Goal: Information Seeking & Learning: Find specific fact

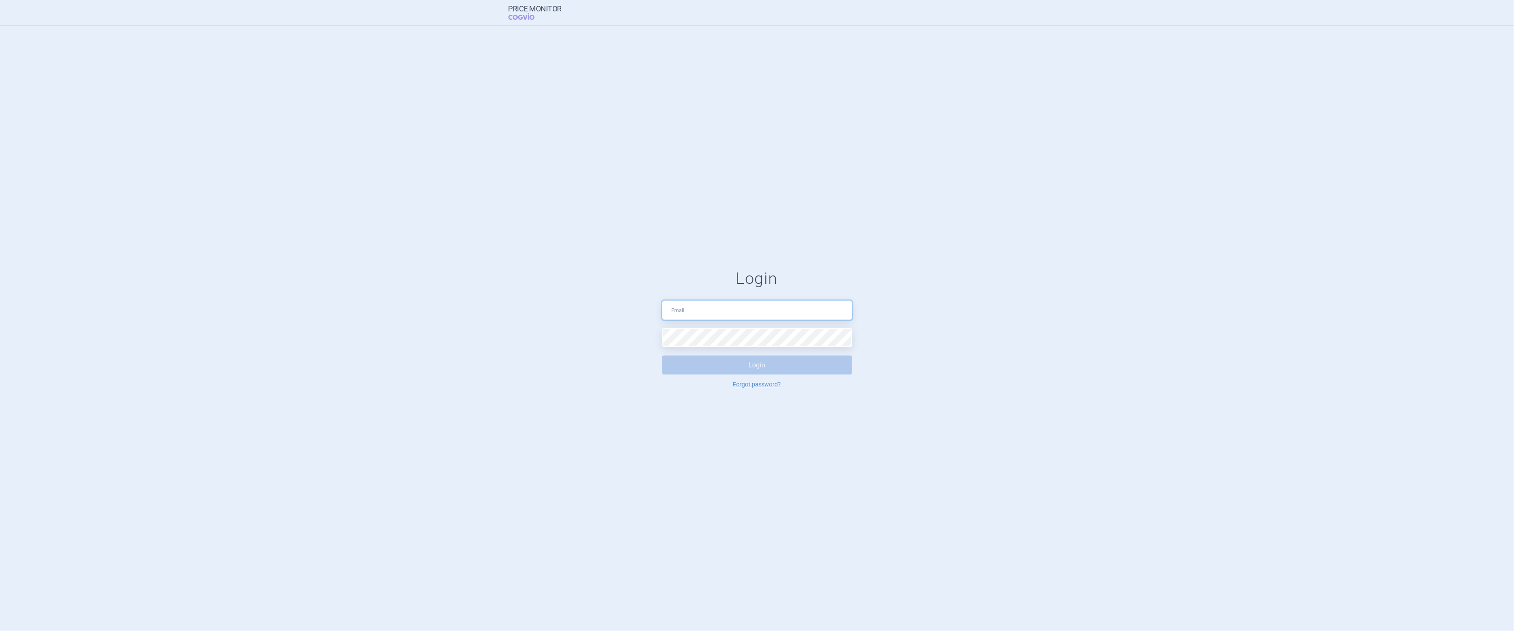
type input "[PERSON_NAME][EMAIL_ADDRESS][DOMAIN_NAME]"
click at [767, 372] on button "Login" at bounding box center [757, 364] width 190 height 19
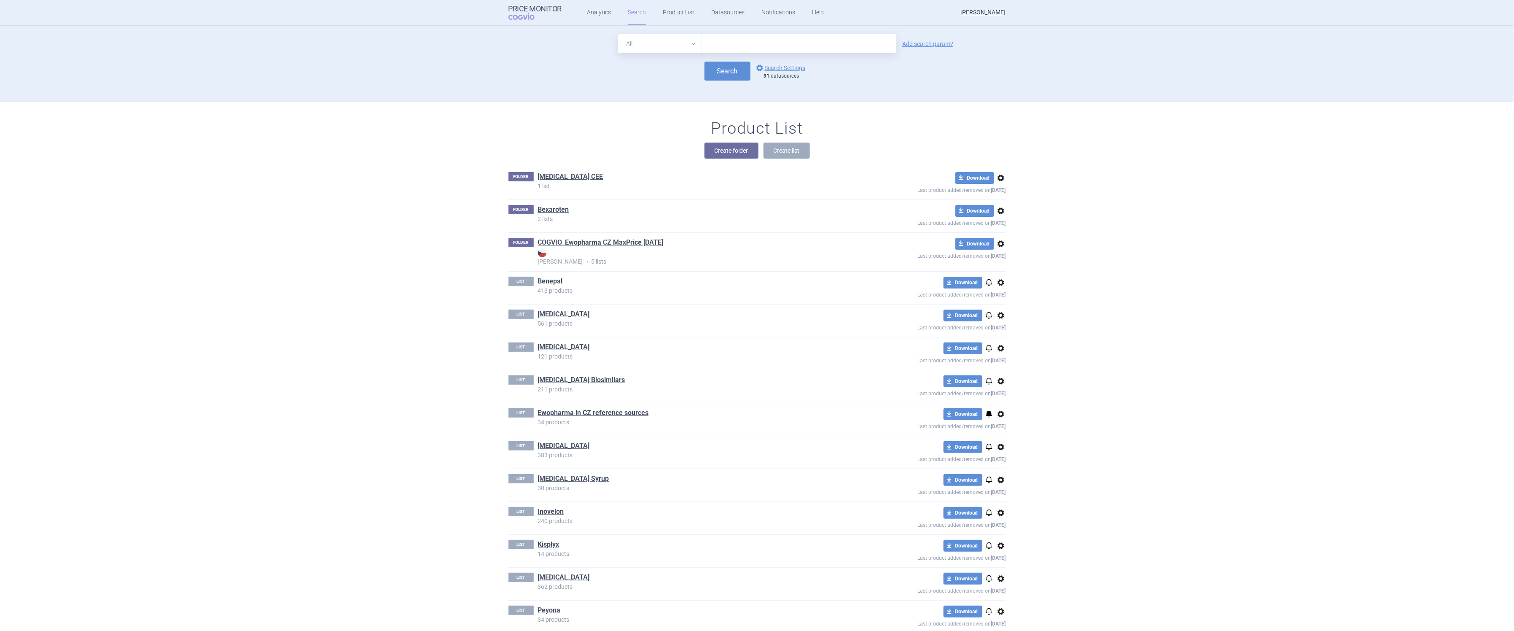
click at [744, 46] on input "text" at bounding box center [799, 43] width 195 height 19
drag, startPoint x: 755, startPoint y: 49, endPoint x: 662, endPoint y: 38, distance: 93.8
click at [662, 38] on div "All Brand Name ATC Company Active Substance Country Newer than ursode" at bounding box center [757, 43] width 278 height 19
paste input "Ursodeoxycholic"
type input "[MEDICAL_DATA]"
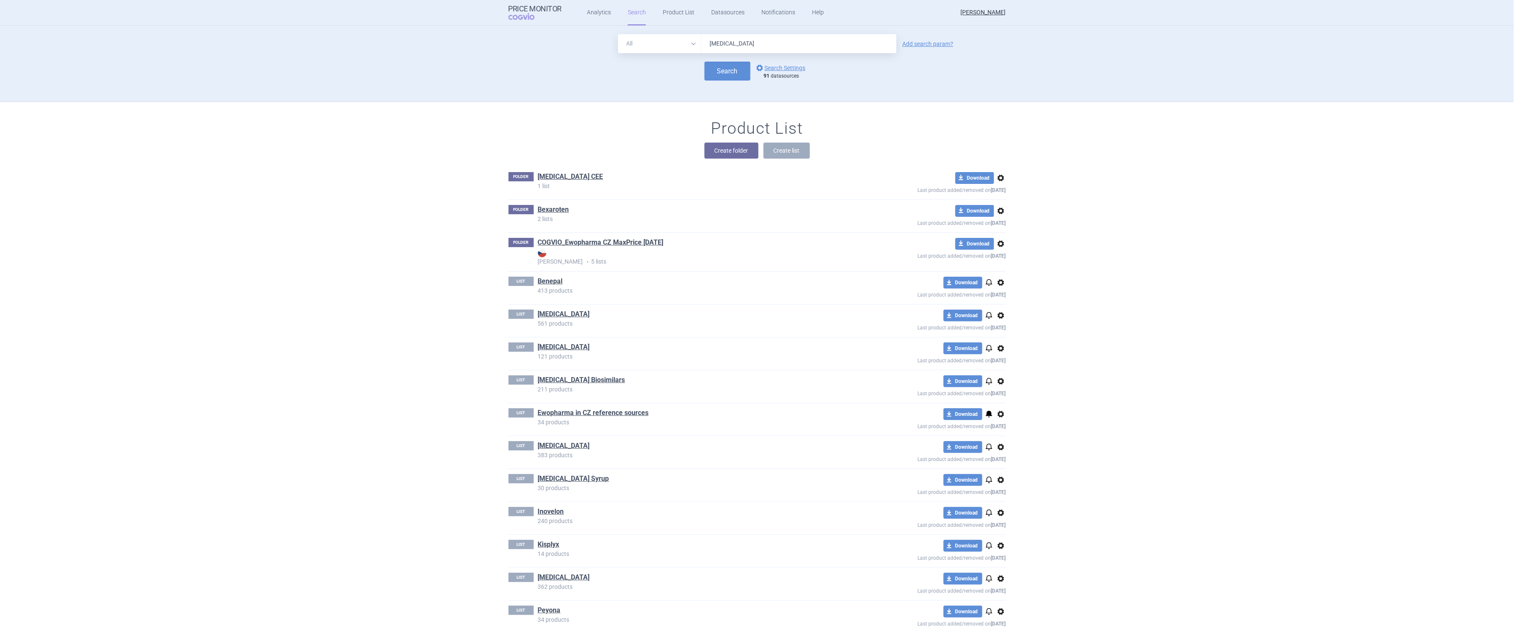
click button "Search" at bounding box center [728, 71] width 46 height 19
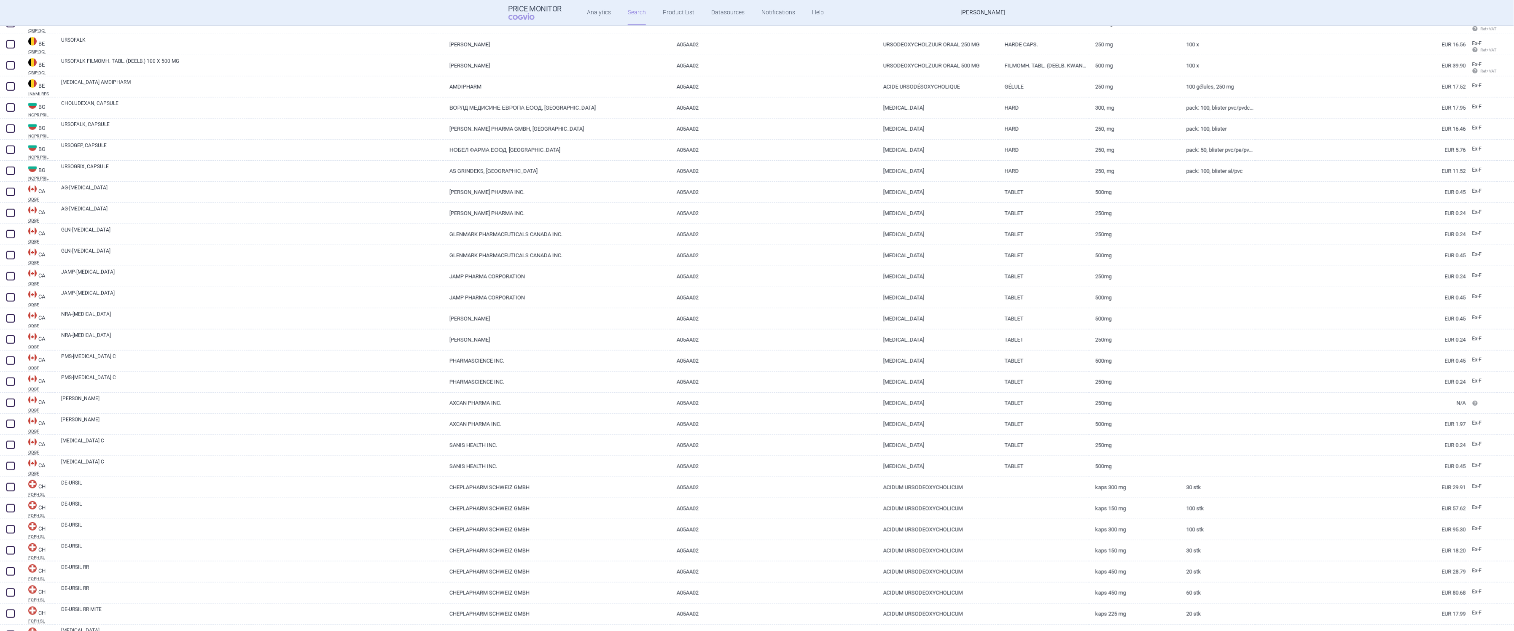
scroll to position [106, 0]
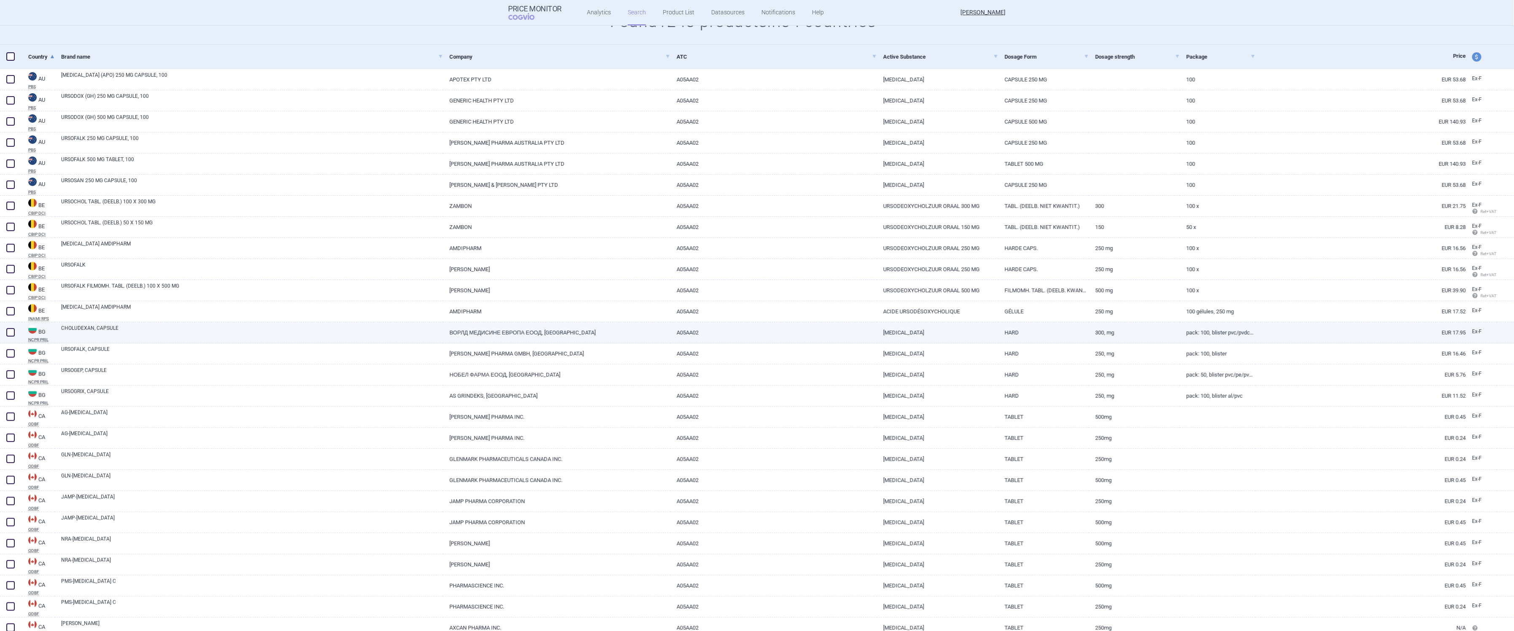
click at [218, 334] on link "CHOLUDEXAN, CAPSULE" at bounding box center [252, 331] width 382 height 15
select select "EUR"
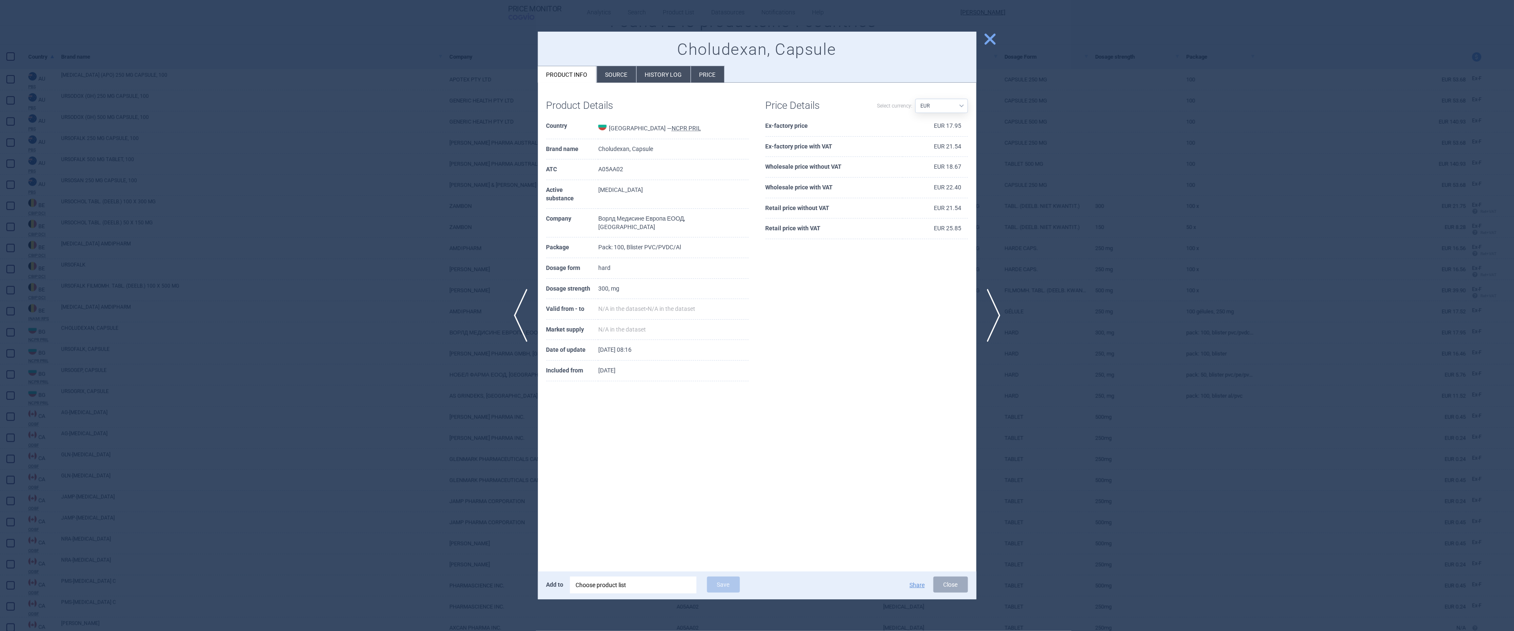
click at [616, 70] on li "Source" at bounding box center [616, 74] width 39 height 16
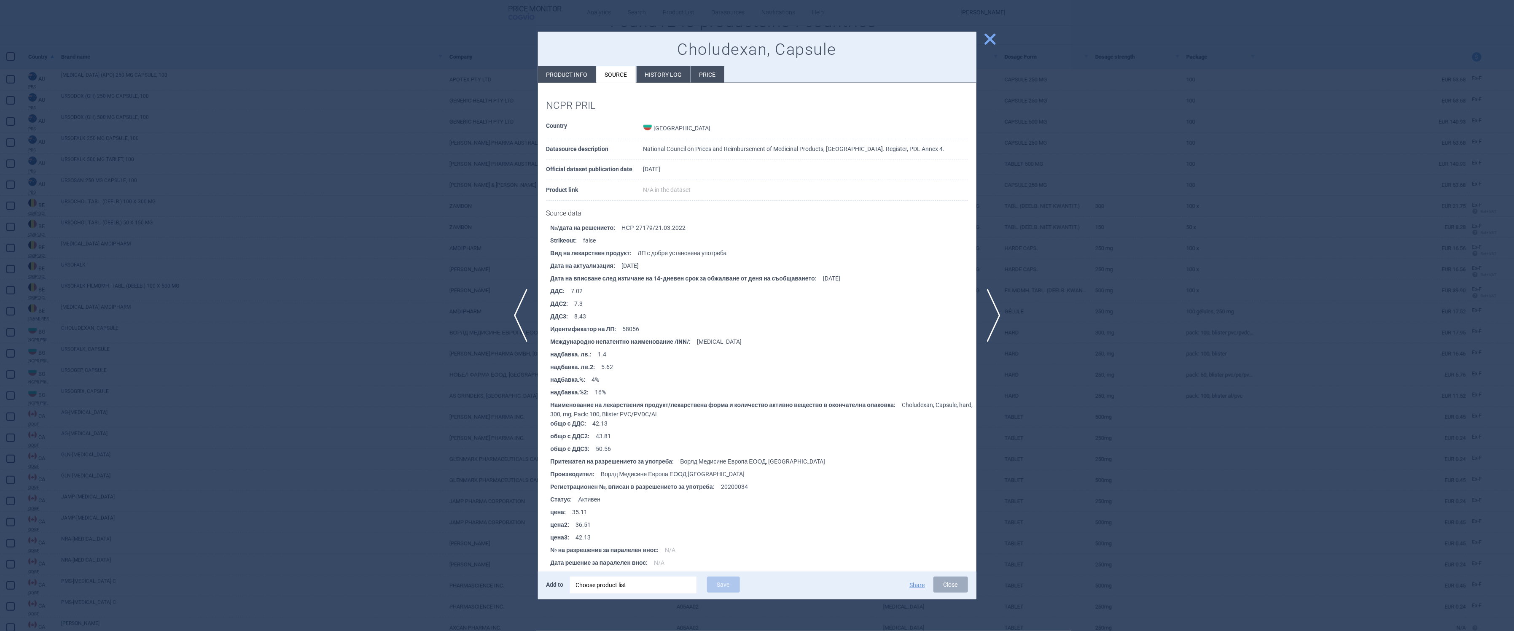
click at [662, 77] on li "History log" at bounding box center [664, 74] width 54 height 16
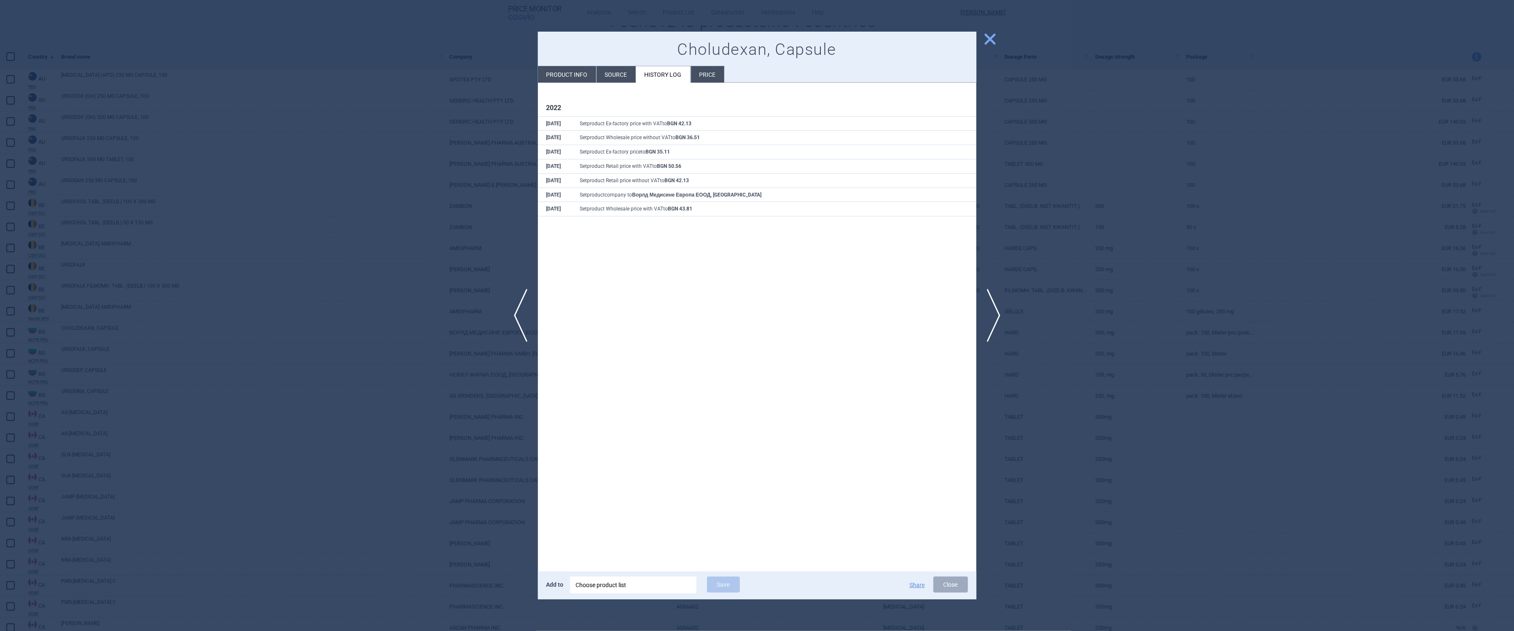
click at [704, 81] on li "Price" at bounding box center [707, 74] width 33 height 16
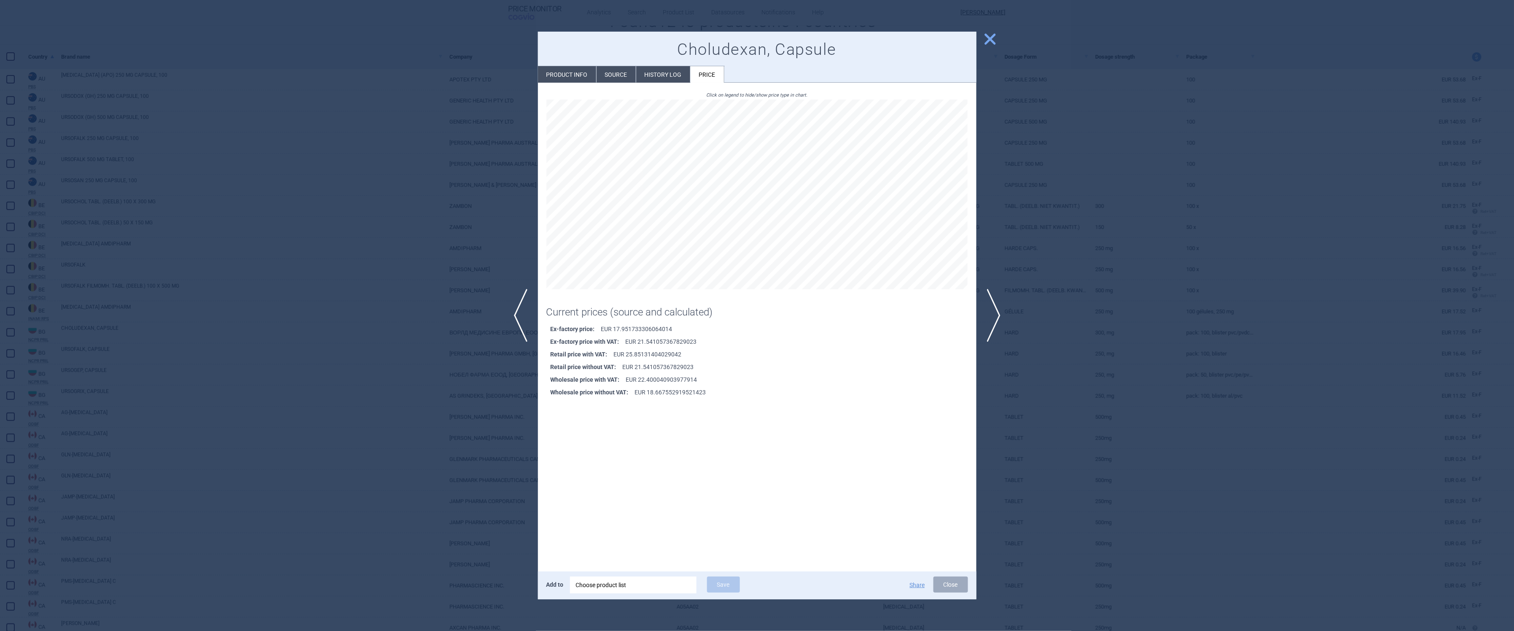
drag, startPoint x: 992, startPoint y: 38, endPoint x: 982, endPoint y: 44, distance: 11.1
click at [992, 38] on span "close" at bounding box center [990, 39] width 15 height 15
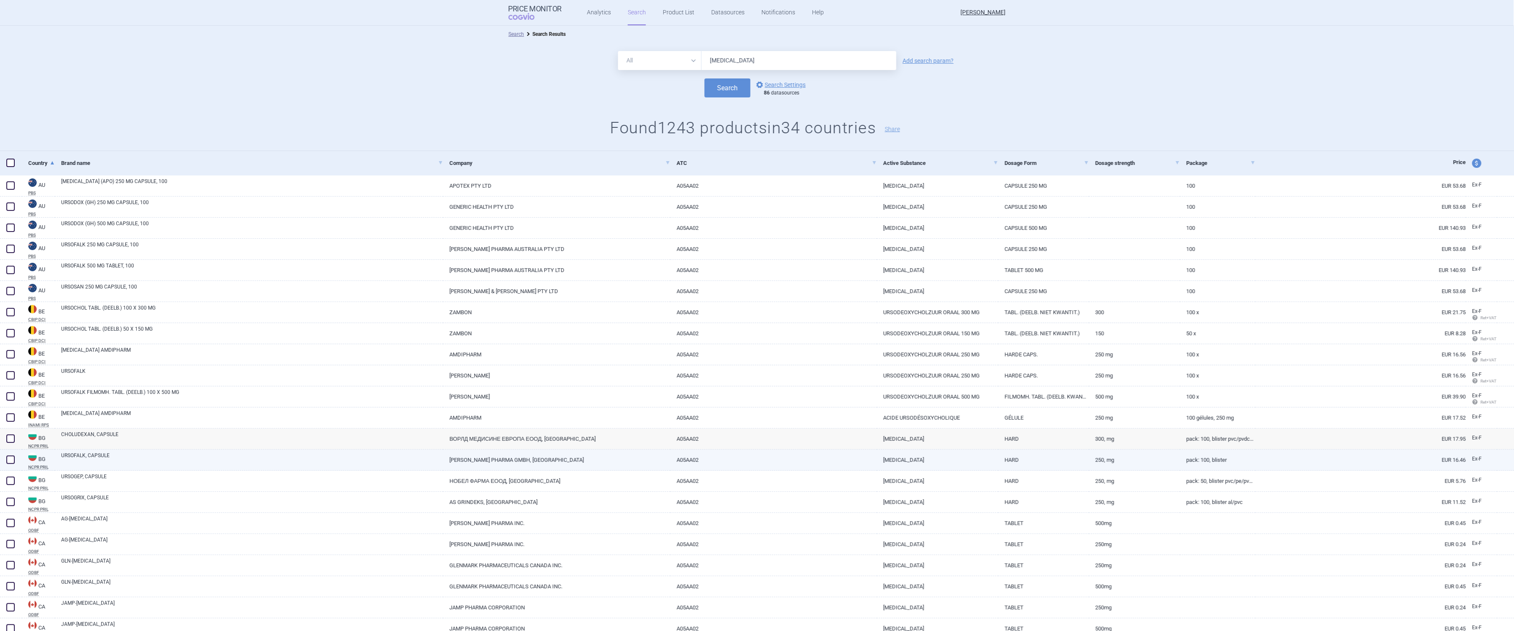
click at [170, 461] on link "URSOFALK, CAPSULE" at bounding box center [252, 459] width 382 height 15
select select "EUR"
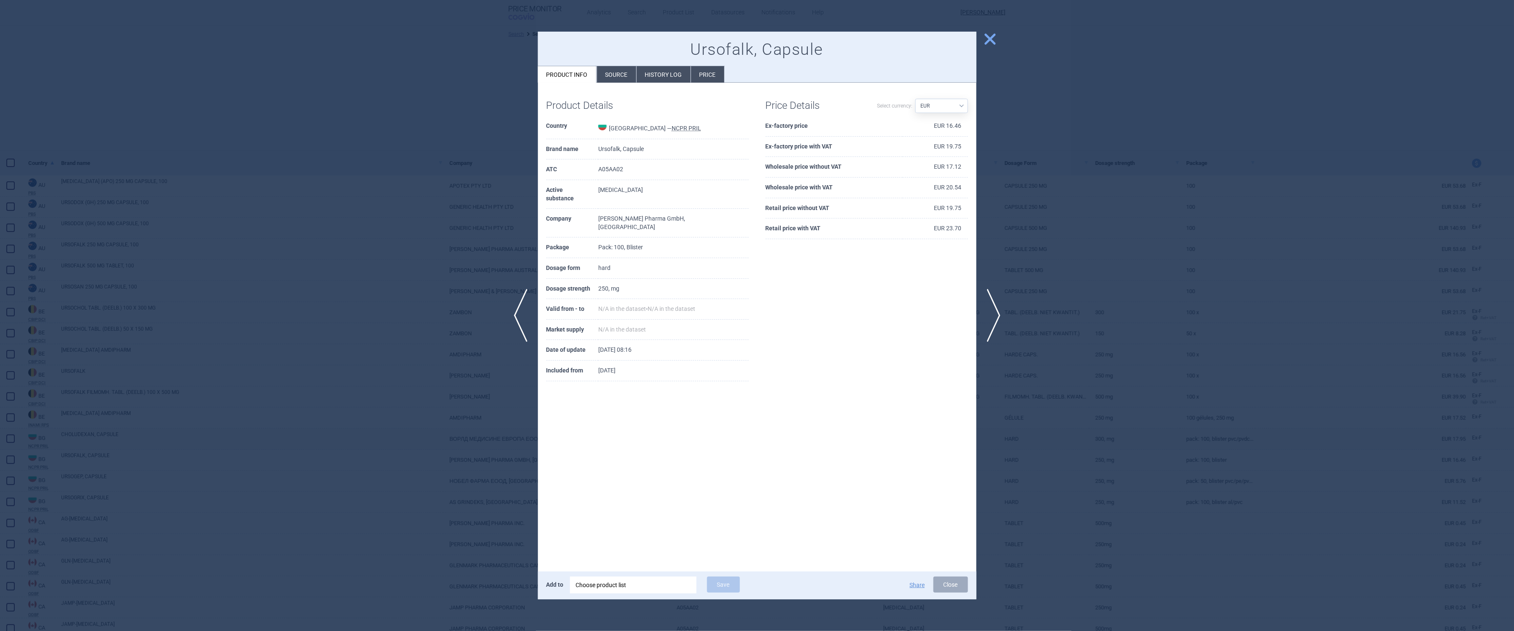
click at [990, 36] on span "close" at bounding box center [990, 39] width 15 height 15
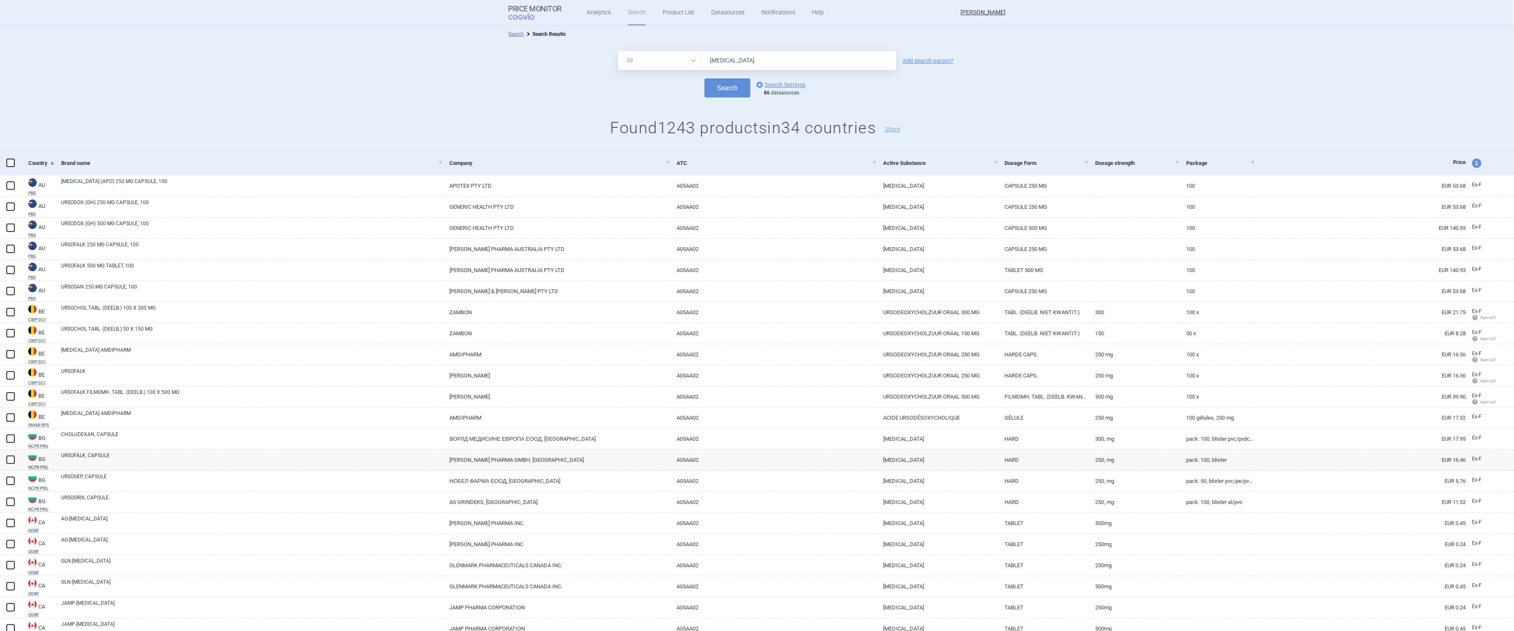
drag, startPoint x: 763, startPoint y: 60, endPoint x: 555, endPoint y: 63, distance: 208.3
click at [555, 63] on div "All Brand Name ATC Company Active Substance Country Newer than [MEDICAL_DATA] A…" at bounding box center [757, 60] width 1514 height 19
type input "jorveza"
click at [705, 78] on button "Search" at bounding box center [728, 87] width 46 height 19
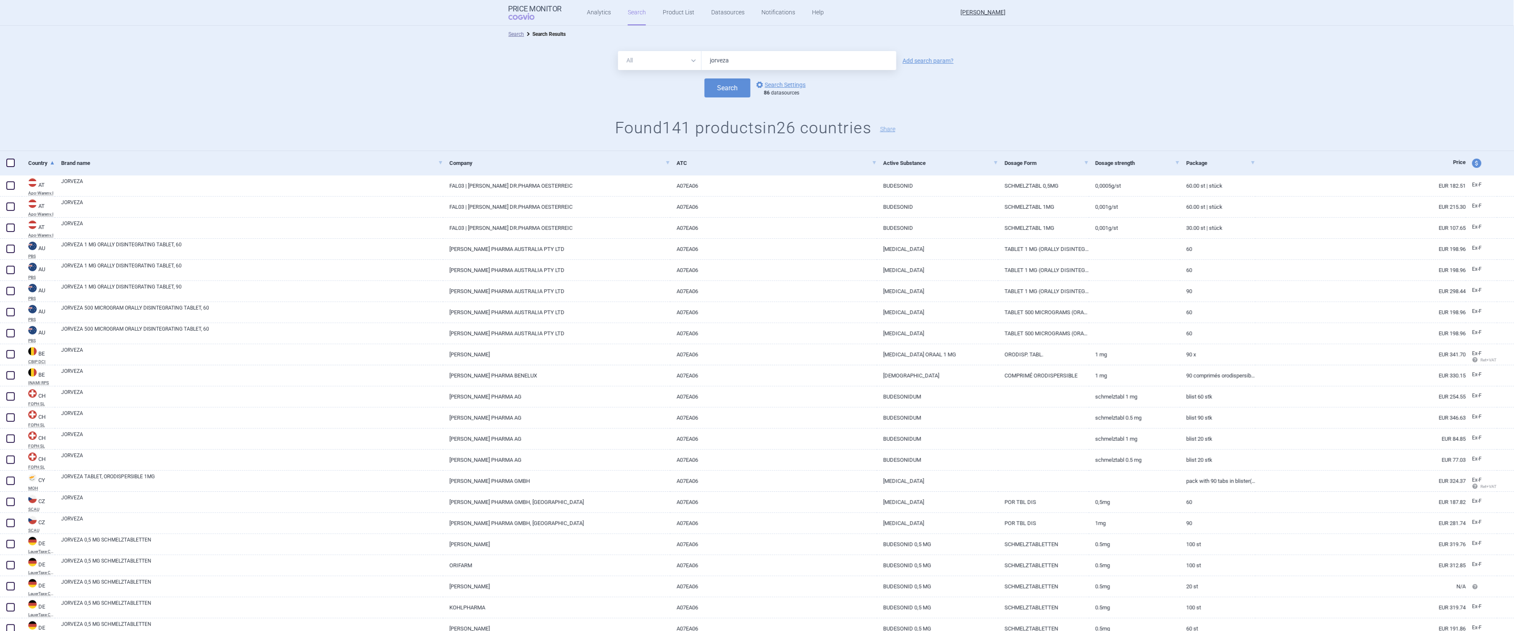
drag, startPoint x: 764, startPoint y: 63, endPoint x: 621, endPoint y: 57, distance: 142.6
click at [623, 57] on div "All Brand Name ATC Company Active Substance Country Newer than jorveza" at bounding box center [757, 60] width 278 height 19
type input "budenofalk"
click at [705, 78] on button "Search" at bounding box center [728, 87] width 46 height 19
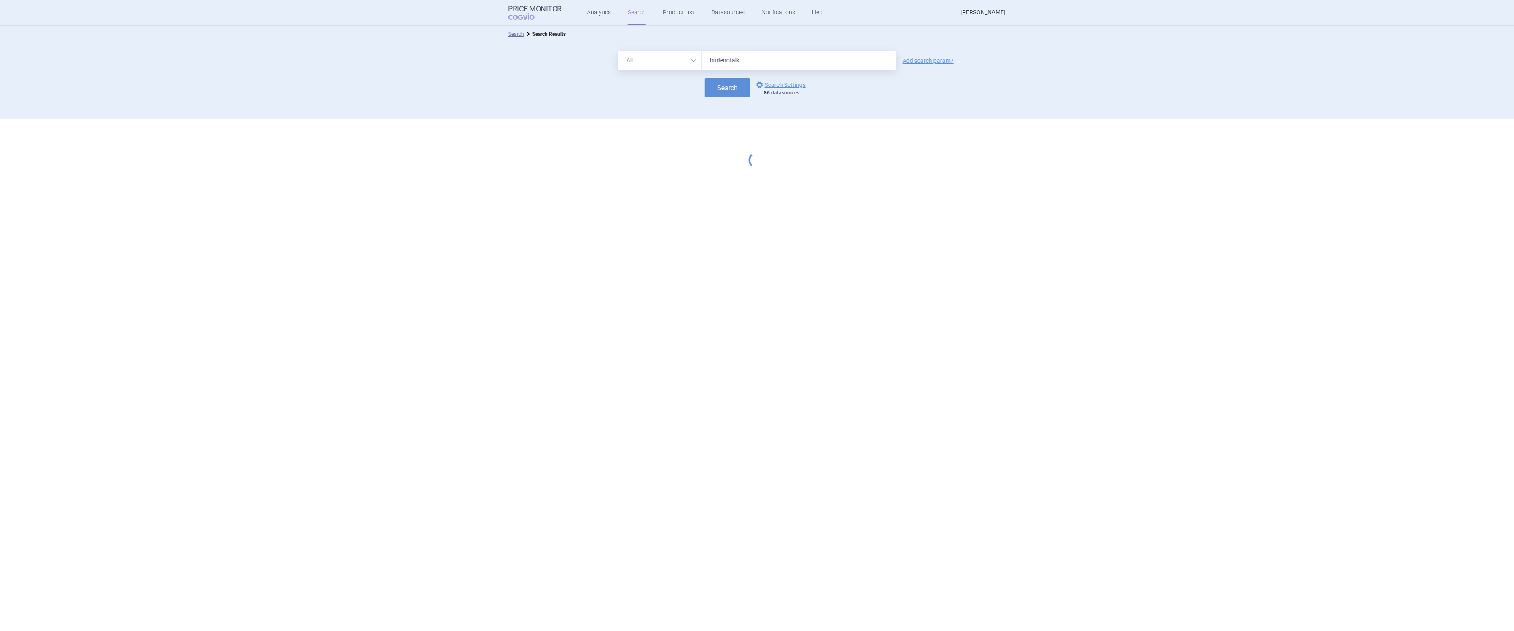
click at [705, 78] on button "Search" at bounding box center [728, 87] width 46 height 19
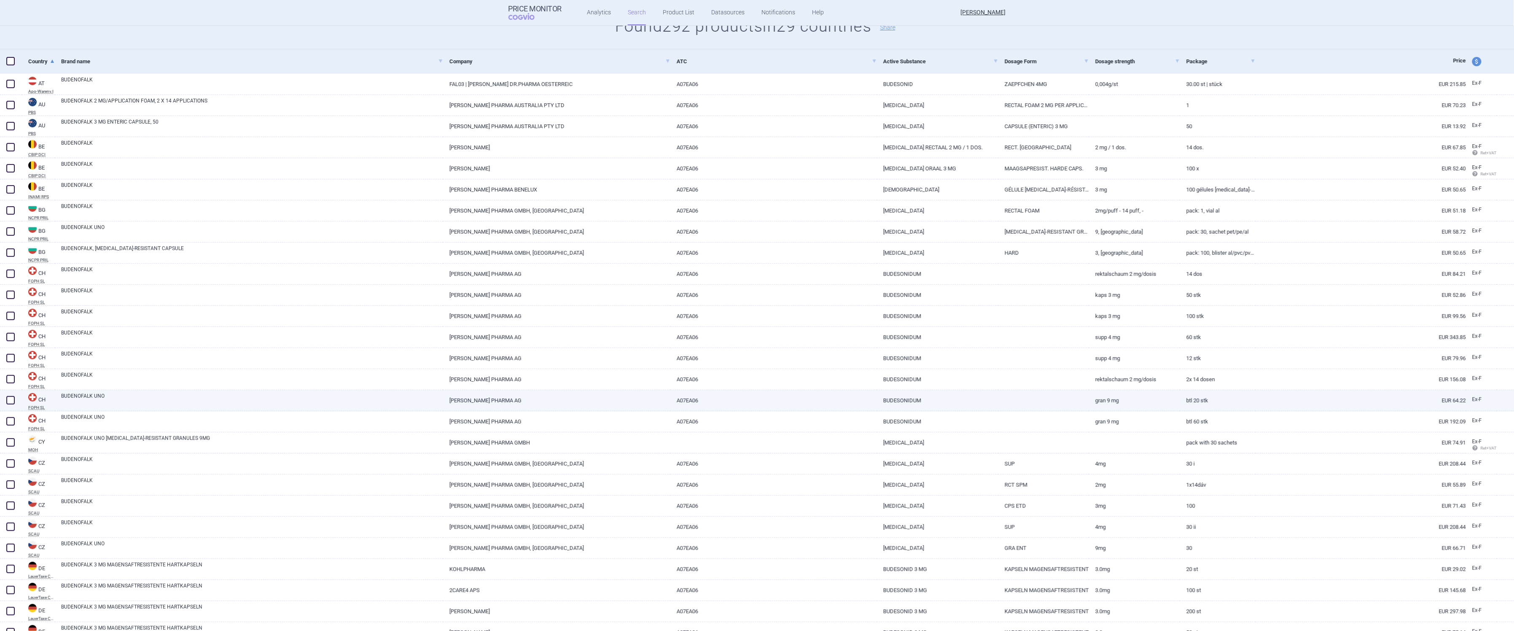
scroll to position [112, 0]
